Goal: Task Accomplishment & Management: Complete application form

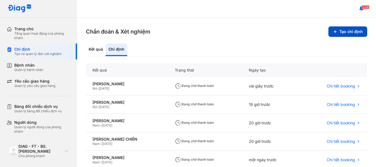
click at [355, 31] on button "Tạo chỉ định" at bounding box center [348, 31] width 39 height 10
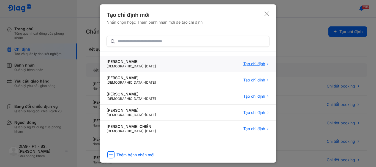
click at [255, 63] on span "Tạo chỉ định" at bounding box center [254, 63] width 22 height 5
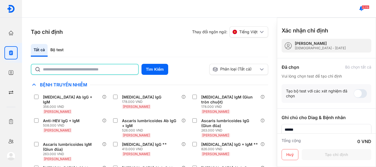
click at [62, 67] on input "text" at bounding box center [89, 69] width 92 height 10
type input "***"
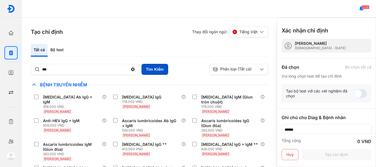
click at [154, 70] on button "Tìm Kiếm" at bounding box center [155, 69] width 27 height 11
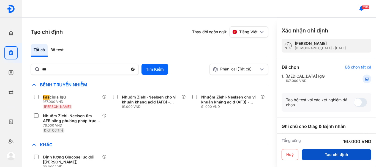
click at [334, 156] on button "Tạo chỉ định" at bounding box center [337, 154] width 70 height 11
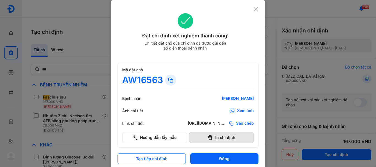
click at [226, 137] on button "In chỉ định" at bounding box center [221, 137] width 65 height 11
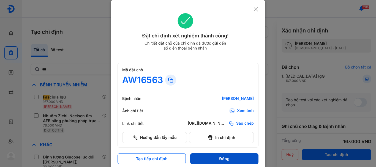
click at [245, 160] on button "Đóng" at bounding box center [224, 158] width 68 height 11
